Goal: Task Accomplishment & Management: Complete application form

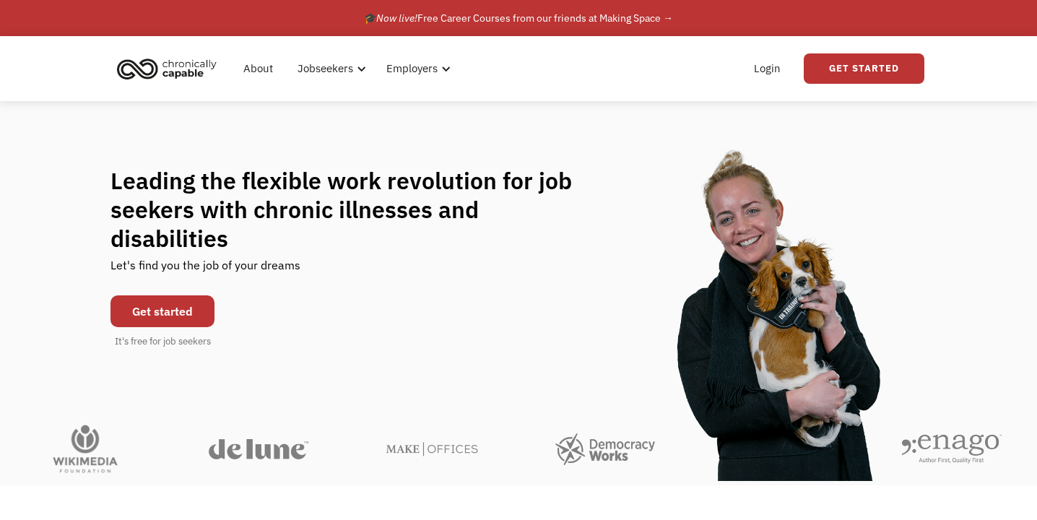
click at [190, 299] on link "Get started" at bounding box center [163, 311] width 104 height 32
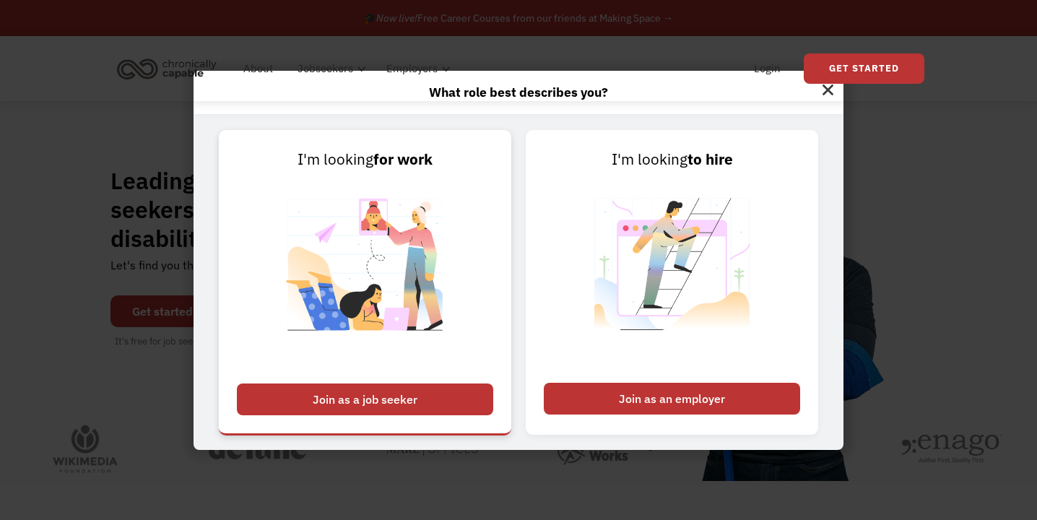
click at [431, 371] on img at bounding box center [365, 273] width 180 height 204
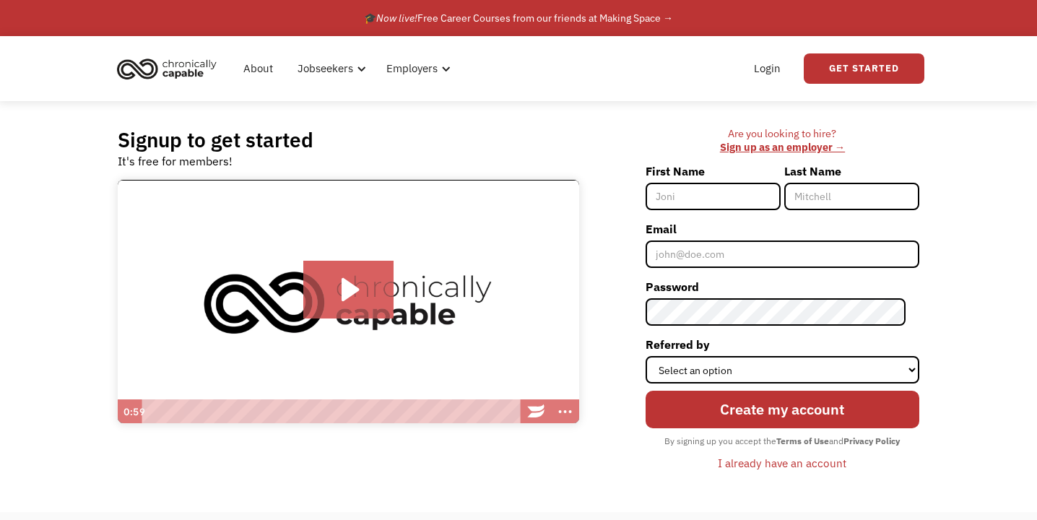
scroll to position [163, 0]
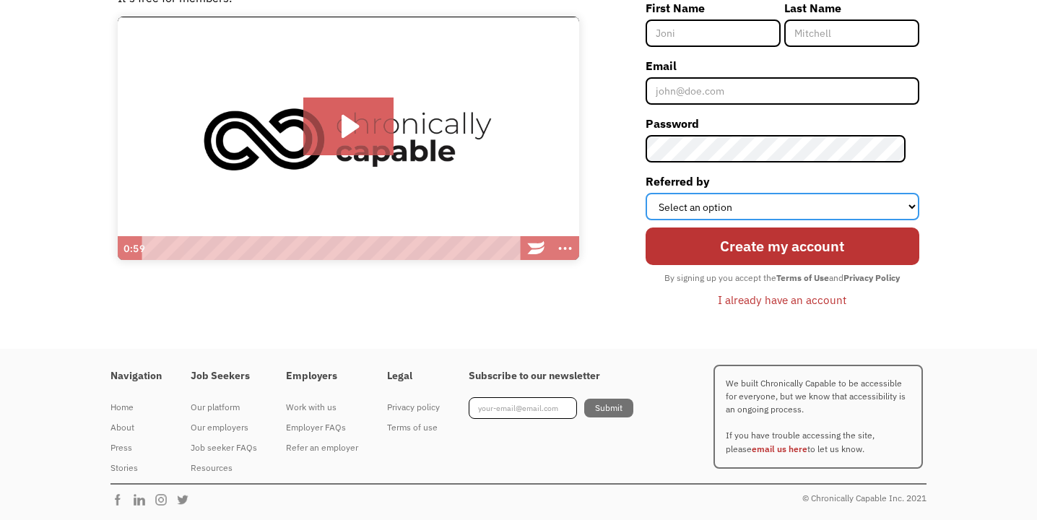
click at [776, 210] on select "Select an option Instagram Facebook Twitter Search Engine News Article Word of …" at bounding box center [783, 206] width 274 height 27
